Goal: Information Seeking & Learning: Compare options

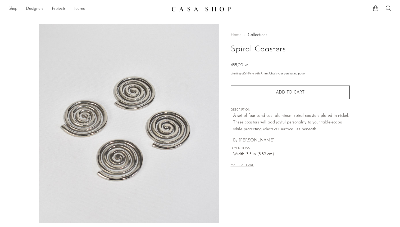
click at [12, 6] on link "Shop" at bounding box center [12, 9] width 9 height 7
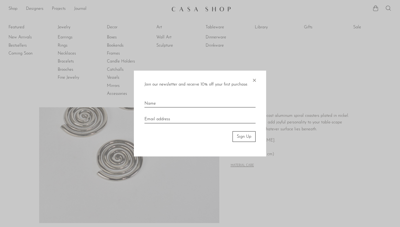
click at [253, 80] on span "×" at bounding box center [254, 78] width 5 height 17
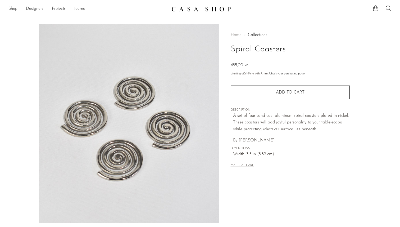
click at [15, 8] on link "Shop" at bounding box center [12, 9] width 9 height 7
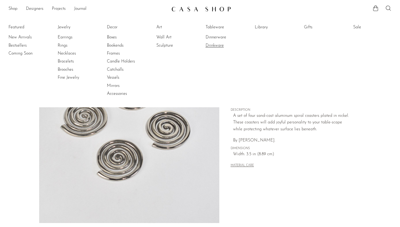
click at [221, 45] on link "Drinkware" at bounding box center [226, 46] width 40 height 6
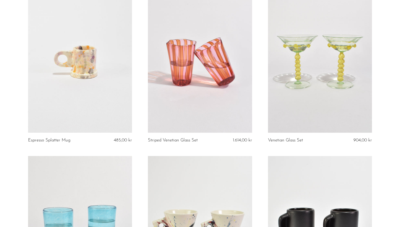
scroll to position [392, 0]
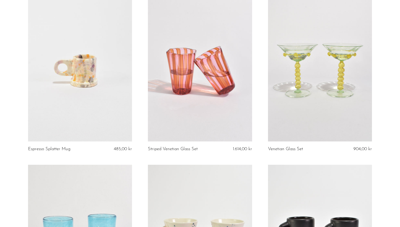
click at [320, 101] on link at bounding box center [320, 68] width 104 height 146
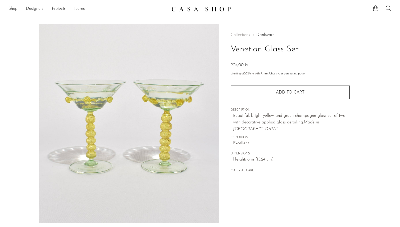
click at [12, 8] on link "Shop" at bounding box center [12, 9] width 9 height 7
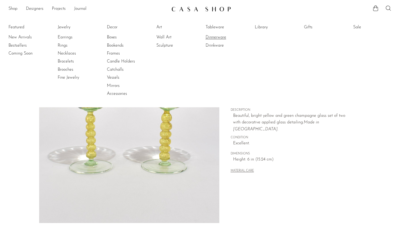
click at [215, 36] on link "Dinnerware" at bounding box center [226, 37] width 40 height 6
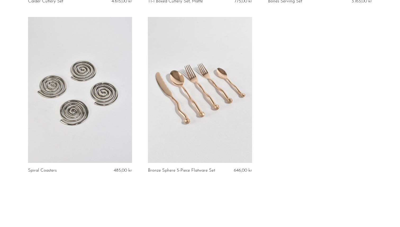
scroll to position [1935, 0]
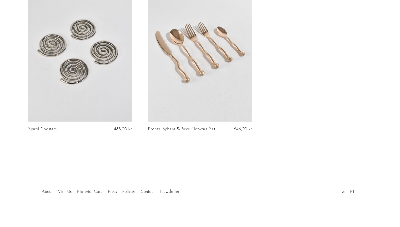
click at [107, 62] on link at bounding box center [80, 49] width 104 height 146
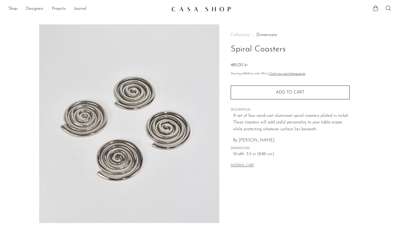
click at [260, 175] on div "Collections Dinnerware Spiral Coasters 485,00 kr Starting at $44 /mo with Affir…" at bounding box center [290, 100] width 119 height 153
